Goal: Task Accomplishment & Management: Use online tool/utility

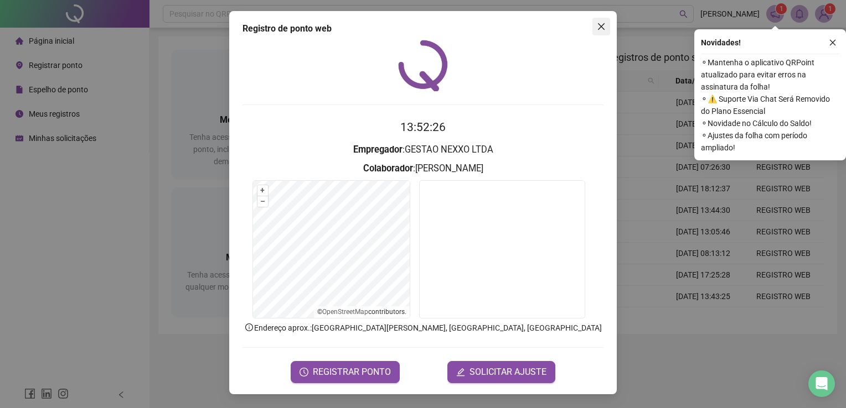
click at [598, 27] on icon "close" at bounding box center [601, 26] width 9 height 9
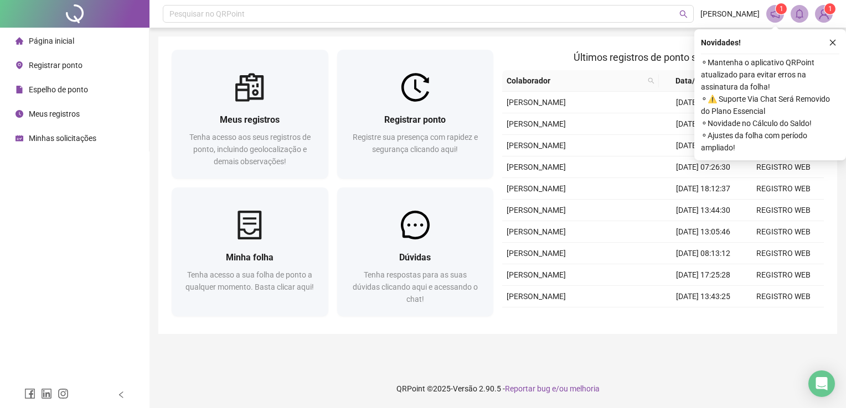
click at [80, 68] on span "Registrar ponto" at bounding box center [56, 65] width 54 height 9
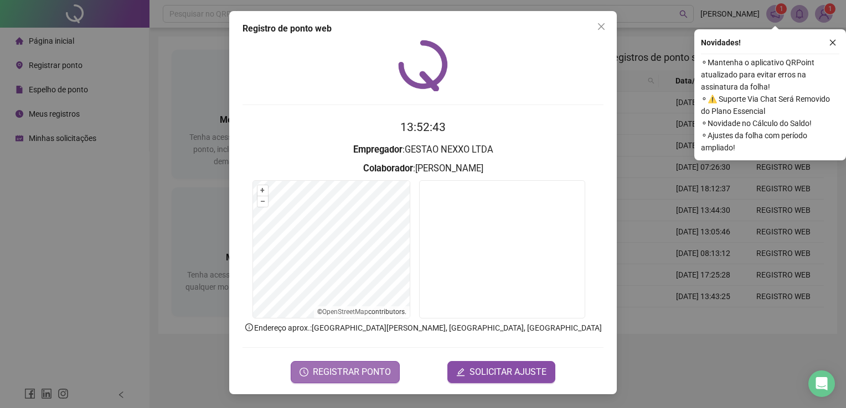
click at [337, 367] on span "REGISTRAR PONTO" at bounding box center [352, 372] width 78 height 13
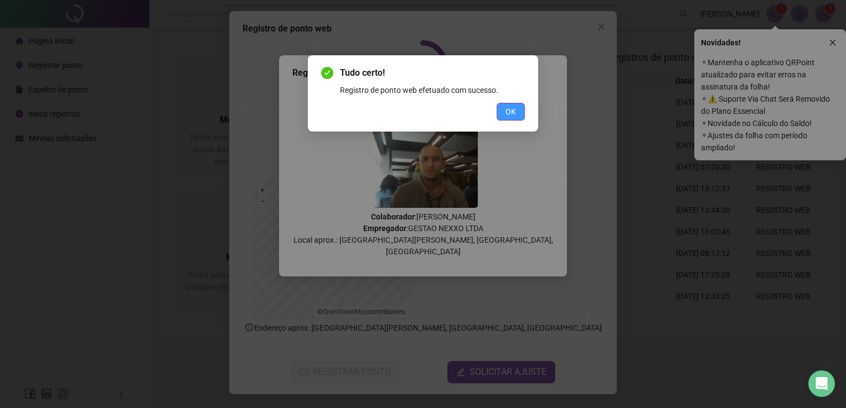
click at [514, 116] on span "OK" at bounding box center [510, 112] width 11 height 12
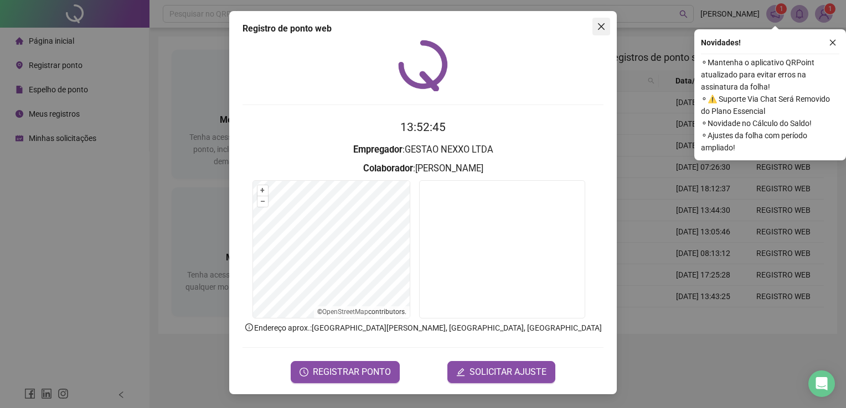
click at [598, 23] on icon "close" at bounding box center [601, 26] width 9 height 9
